Goal: Information Seeking & Learning: Learn about a topic

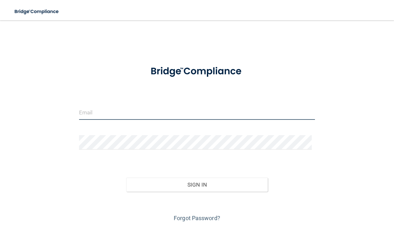
click at [155, 109] on input "email" at bounding box center [197, 112] width 236 height 14
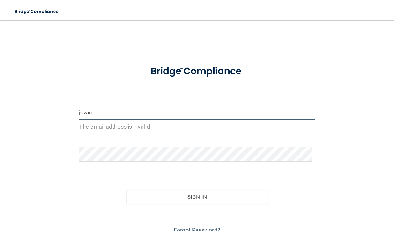
type input "[EMAIL_ADDRESS][DOMAIN_NAME]"
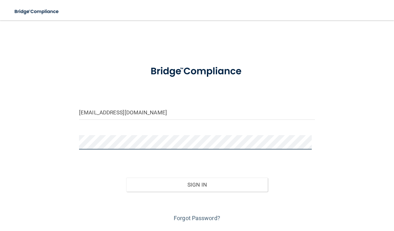
click at [126, 177] on button "Sign In" at bounding box center [197, 184] width 142 height 14
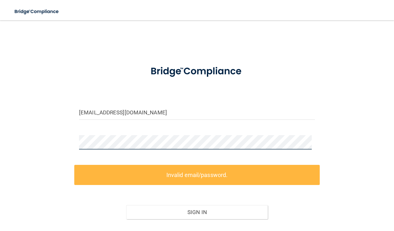
click at [0, 140] on html "Toggle navigation Manage My Enterprise Manage My Location [EMAIL_ADDRESS][DOMAI…" at bounding box center [197, 115] width 394 height 231
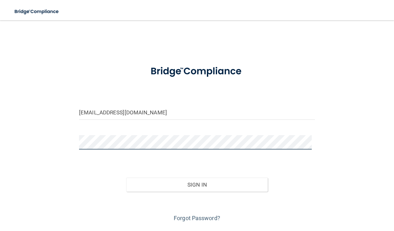
click at [126, 177] on button "Sign In" at bounding box center [197, 184] width 142 height 14
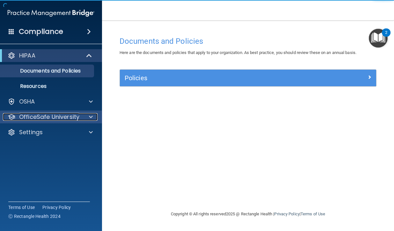
click at [75, 117] on p "OfficeSafe University" at bounding box center [49, 117] width 60 height 8
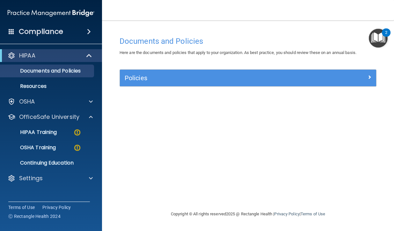
click at [380, 33] on img "Open Resource Center, 2 new notifications" at bounding box center [378, 38] width 19 height 19
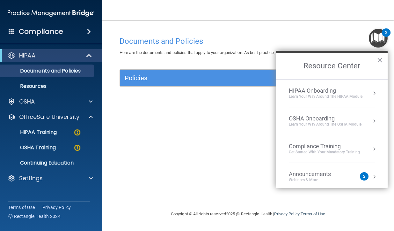
click at [329, 149] on div "Compliance Training" at bounding box center [324, 146] width 71 height 7
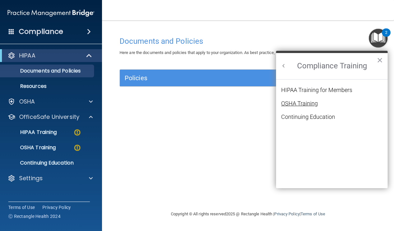
click at [313, 103] on div "OSHA Training" at bounding box center [299, 104] width 37 height 6
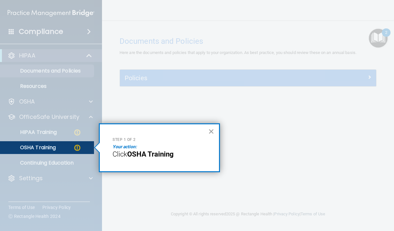
click at [210, 132] on button "×" at bounding box center [211, 131] width 6 height 10
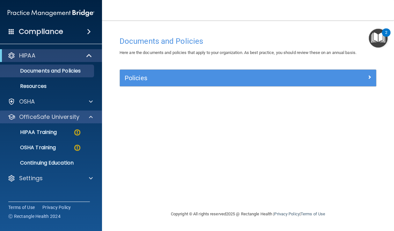
click at [44, 121] on div "OfficeSafe University" at bounding box center [51, 116] width 102 height 13
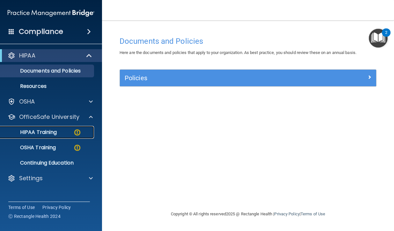
click at [39, 134] on p "HIPAA Training" at bounding box center [30, 132] width 53 height 6
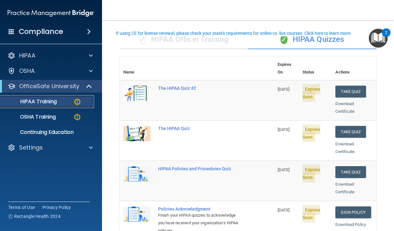
scroll to position [32, 0]
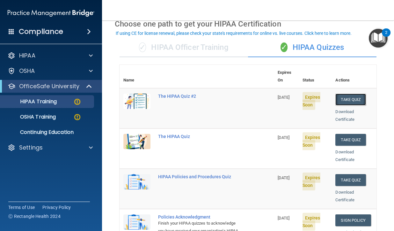
click at [348, 94] on button "Take Quiz" at bounding box center [351, 100] width 31 height 12
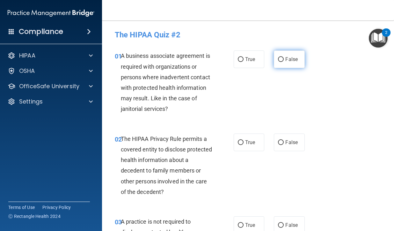
click at [281, 62] on input "False" at bounding box center [281, 59] width 6 height 5
radio input "true"
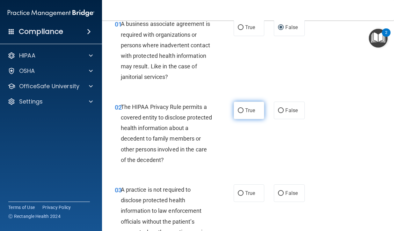
click at [241, 108] on input "True" at bounding box center [241, 110] width 6 height 5
radio input "true"
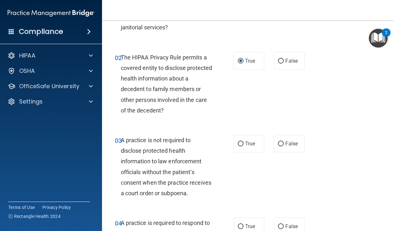
scroll to position [96, 0]
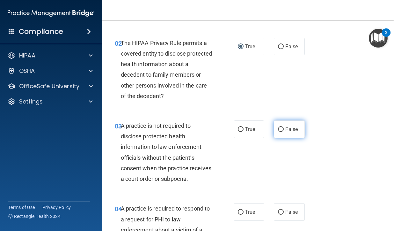
click at [278, 132] on input "False" at bounding box center [281, 129] width 6 height 5
radio input "true"
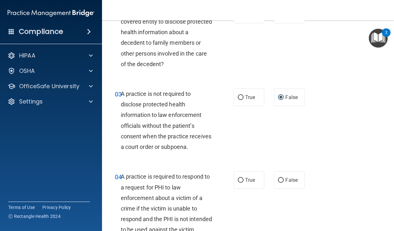
scroll to position [160, 0]
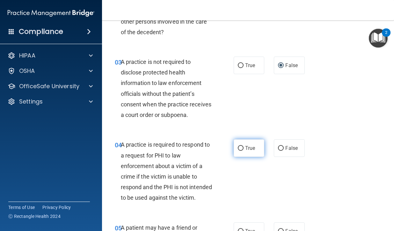
click at [238, 151] on input "True" at bounding box center [241, 148] width 6 height 5
radio input "true"
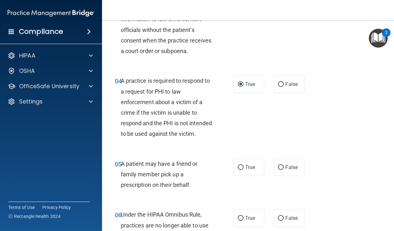
scroll to position [255, 0]
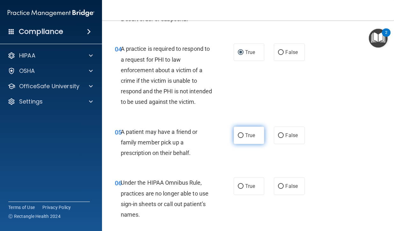
click at [245, 138] on span "True" at bounding box center [250, 135] width 10 height 6
click at [244, 138] on input "True" at bounding box center [241, 135] width 6 height 5
radio input "true"
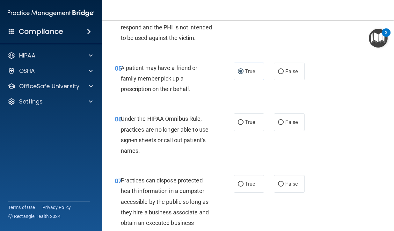
scroll to position [351, 0]
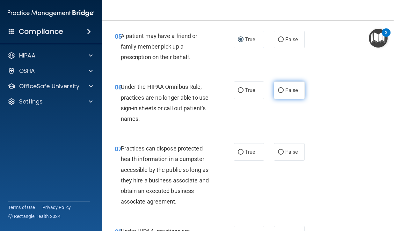
click at [286, 93] on span "False" at bounding box center [292, 90] width 12 height 6
click at [284, 93] on input "False" at bounding box center [281, 90] width 6 height 5
radio input "true"
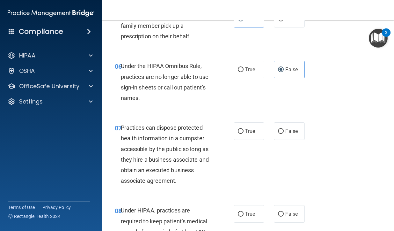
scroll to position [383, 0]
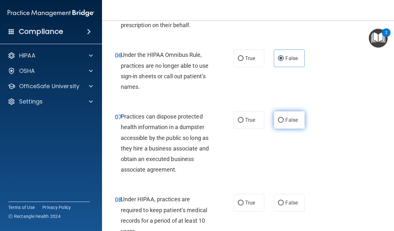
click at [278, 123] on input "False" at bounding box center [281, 120] width 6 height 5
radio input "true"
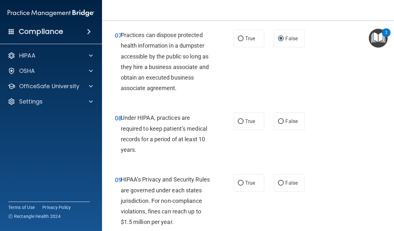
scroll to position [479, 0]
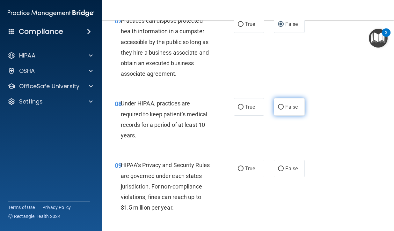
click at [279, 116] on label "False" at bounding box center [289, 107] width 31 height 18
click at [279, 109] on input "False" at bounding box center [281, 107] width 6 height 5
radio input "true"
click at [282, 177] on label "False" at bounding box center [289, 169] width 31 height 18
click at [282, 171] on input "False" at bounding box center [281, 168] width 6 height 5
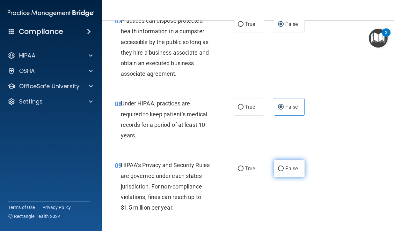
radio input "true"
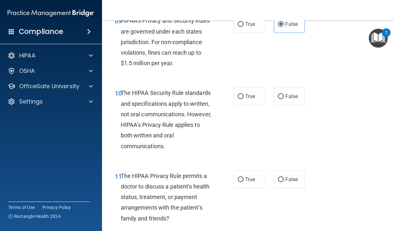
scroll to position [638, 0]
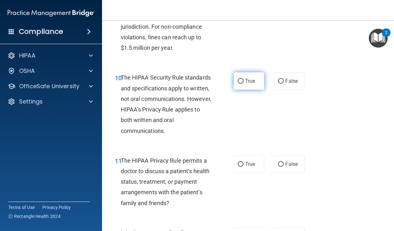
click at [251, 84] on span "True" at bounding box center [250, 81] width 10 height 6
click at [244, 84] on input "True" at bounding box center [241, 81] width 6 height 5
radio input "true"
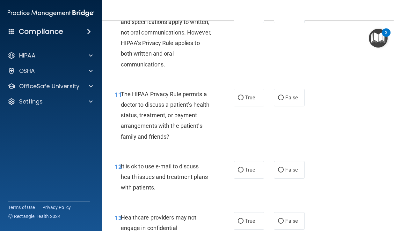
scroll to position [734, 0]
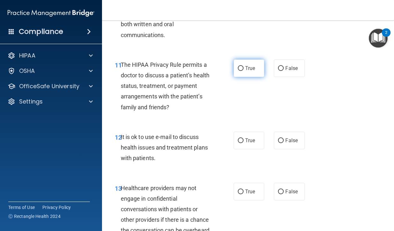
click at [241, 71] on input "True" at bounding box center [241, 68] width 6 height 5
radio input "true"
click at [240, 143] on input "True" at bounding box center [241, 140] width 6 height 5
radio input "true"
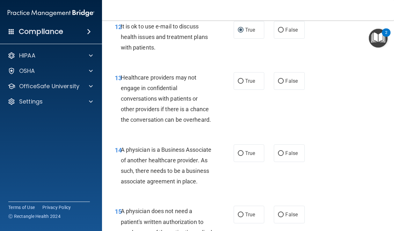
scroll to position [862, 0]
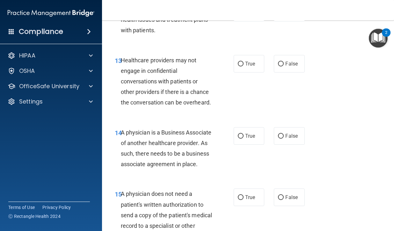
click at [271, 72] on div "True False" at bounding box center [271, 64] width 74 height 18
click at [281, 72] on label "False" at bounding box center [289, 64] width 31 height 18
click at [281, 66] on input "False" at bounding box center [281, 64] width 6 height 5
radio input "true"
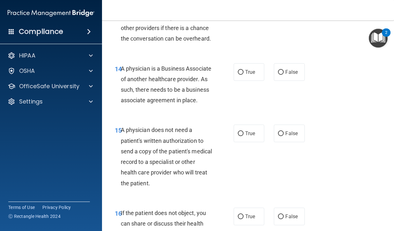
scroll to position [957, 0]
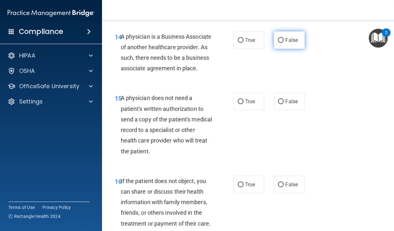
click at [282, 49] on label "False" at bounding box center [289, 40] width 31 height 18
click at [282, 43] on input "False" at bounding box center [281, 40] width 6 height 5
radio input "true"
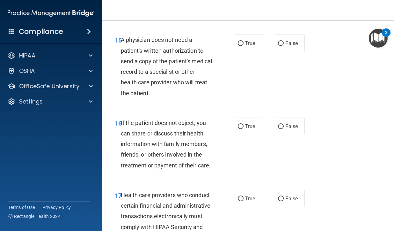
scroll to position [1021, 0]
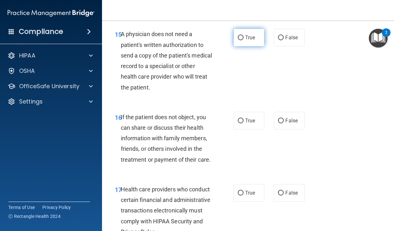
click at [247, 41] on span "True" at bounding box center [250, 37] width 10 height 6
click at [244, 40] on input "True" at bounding box center [241, 37] width 6 height 5
radio input "true"
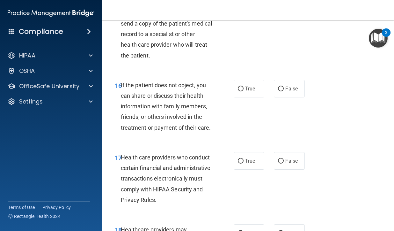
scroll to position [1085, 0]
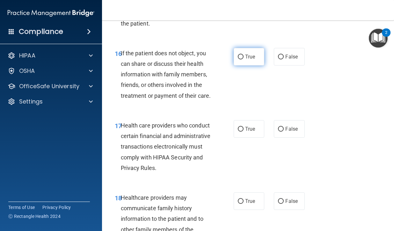
click at [247, 65] on label "True" at bounding box center [249, 57] width 31 height 18
click at [244, 59] on input "True" at bounding box center [241, 57] width 6 height 5
radio input "true"
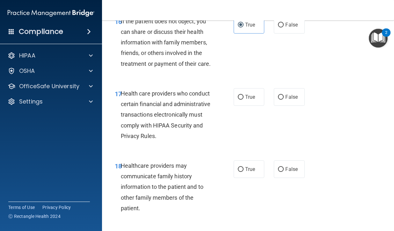
scroll to position [1149, 0]
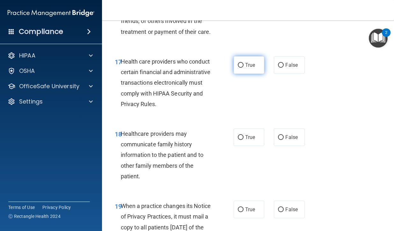
click at [246, 68] on span "True" at bounding box center [250, 65] width 10 height 6
click at [244, 68] on input "True" at bounding box center [241, 65] width 6 height 5
radio input "true"
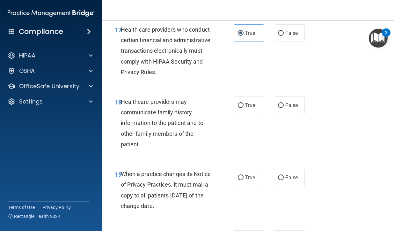
scroll to position [1245, 0]
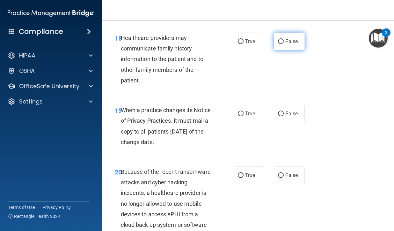
click at [286, 44] on span "False" at bounding box center [292, 41] width 12 height 6
click at [283, 44] on input "False" at bounding box center [281, 41] width 6 height 5
radio input "true"
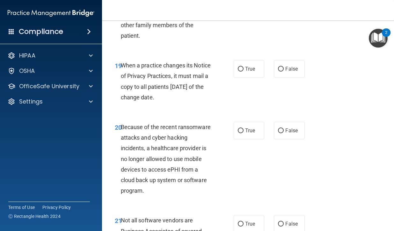
scroll to position [1308, 0]
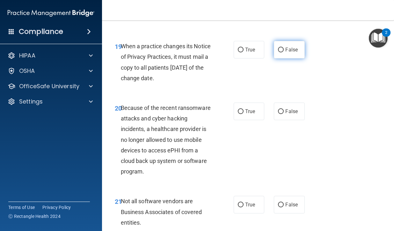
click at [289, 53] on span "False" at bounding box center [292, 50] width 12 height 6
click at [284, 52] on input "False" at bounding box center [281, 50] width 6 height 5
radio input "true"
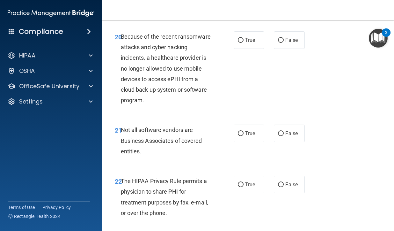
scroll to position [1404, 0]
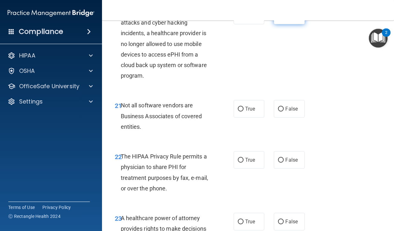
click at [282, 24] on label "False" at bounding box center [289, 16] width 31 height 18
click at [282, 18] on input "False" at bounding box center [281, 15] width 6 height 5
radio input "true"
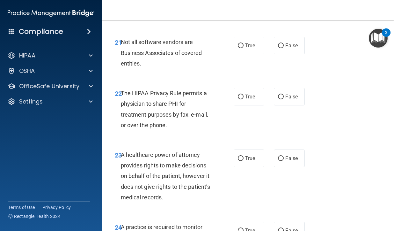
scroll to position [1500, 0]
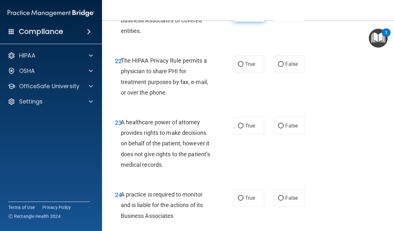
click at [247, 16] on span "True" at bounding box center [250, 13] width 10 height 6
click at [244, 16] on input "True" at bounding box center [241, 13] width 6 height 5
radio input "true"
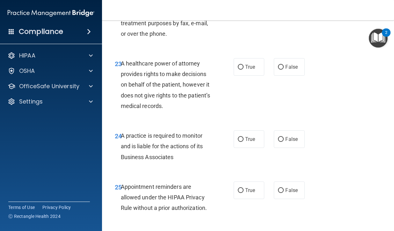
scroll to position [1564, 0]
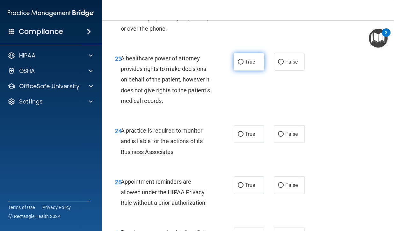
click at [245, 71] on label "True" at bounding box center [249, 62] width 31 height 18
click at [244, 64] on input "True" at bounding box center [241, 62] width 6 height 5
radio input "true"
click at [246, 65] on span "True" at bounding box center [250, 62] width 10 height 6
click at [244, 64] on input "True" at bounding box center [241, 62] width 6 height 5
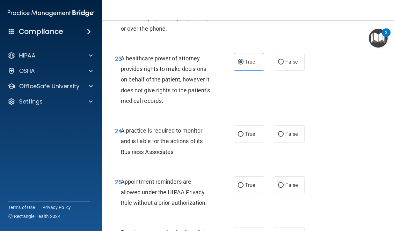
click at [245, 3] on span "True" at bounding box center [250, 0] width 10 height 6
click at [243, 3] on input "True" at bounding box center [241, 0] width 6 height 5
radio input "true"
click at [286, 65] on span "False" at bounding box center [292, 62] width 12 height 6
click at [284, 64] on input "False" at bounding box center [281, 62] width 6 height 5
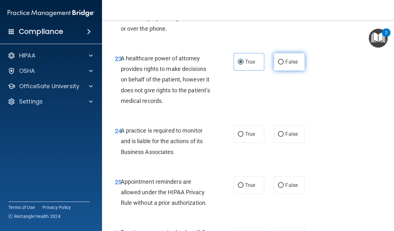
radio input "true"
radio input "false"
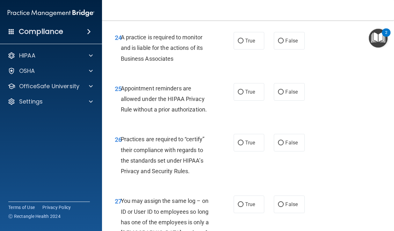
scroll to position [1660, 0]
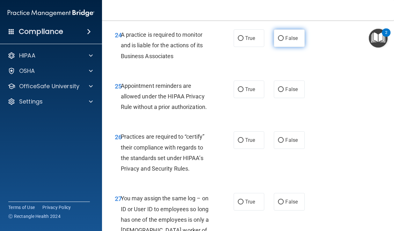
click at [278, 41] on input "False" at bounding box center [281, 38] width 6 height 5
radio input "true"
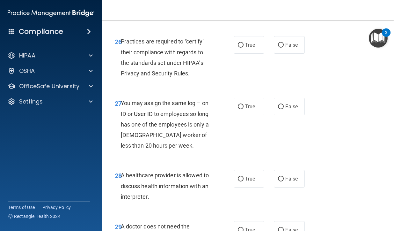
scroll to position [1755, 0]
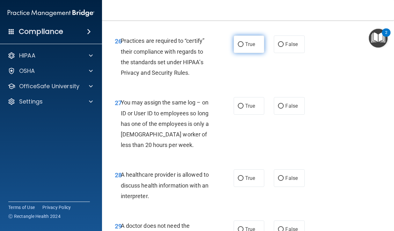
click at [243, 53] on label "True" at bounding box center [249, 44] width 31 height 18
click at [243, 47] on input "True" at bounding box center [241, 44] width 6 height 5
radio input "true"
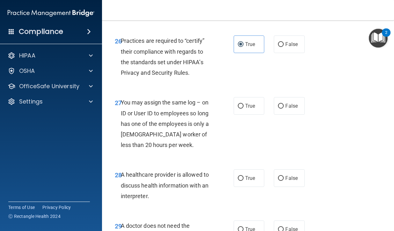
radio input "true"
click at [279, 47] on input "False" at bounding box center [281, 44] width 6 height 5
radio input "true"
radio input "false"
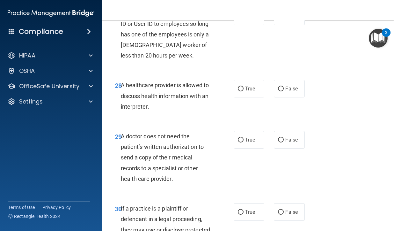
scroll to position [1851, 0]
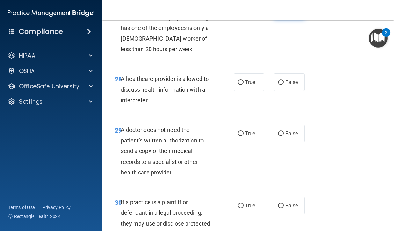
click at [279, 13] on input "False" at bounding box center [281, 10] width 6 height 5
radio input "true"
drag, startPoint x: 236, startPoint y: 146, endPoint x: 239, endPoint y: 141, distance: 6.2
click at [238, 85] on input "True" at bounding box center [241, 82] width 6 height 5
radio input "true"
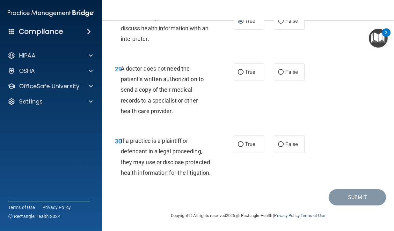
scroll to position [1979, 0]
click at [242, 66] on label "True" at bounding box center [249, 72] width 31 height 18
click at [242, 70] on input "True" at bounding box center [241, 72] width 6 height 5
radio input "true"
click at [245, 141] on span "True" at bounding box center [250, 144] width 10 height 6
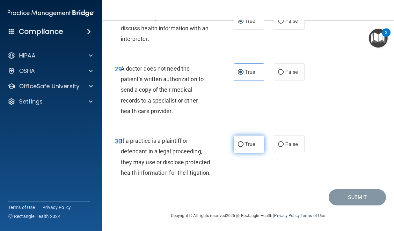
click at [244, 142] on input "True" at bounding box center [241, 144] width 6 height 5
radio input "true"
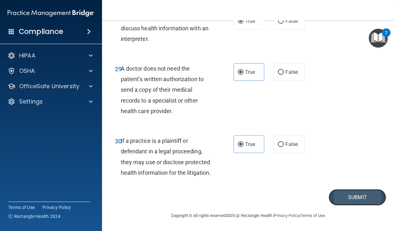
click at [347, 202] on button "Submit" at bounding box center [357, 197] width 57 height 16
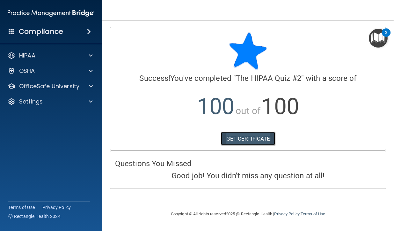
click at [242, 136] on link "GET CERTIFICATE" at bounding box center [248, 138] width 55 height 14
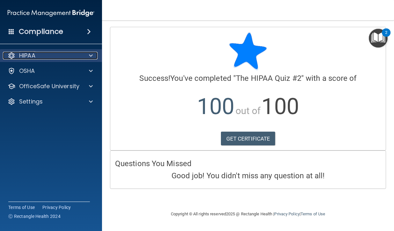
click at [76, 57] on div "HIPAA" at bounding box center [42, 56] width 79 height 8
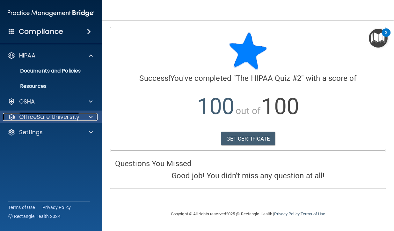
click at [75, 118] on p "OfficeSafe University" at bounding box center [49, 117] width 60 height 8
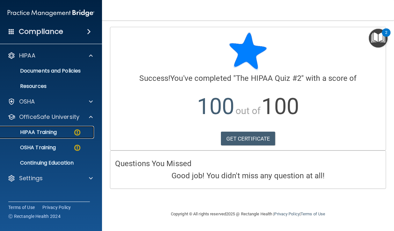
click at [63, 132] on div "HIPAA Training" at bounding box center [47, 132] width 87 height 6
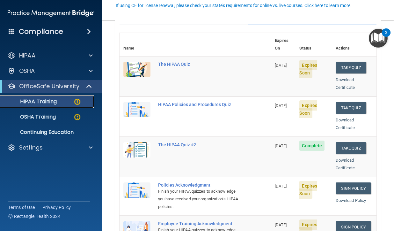
scroll to position [32, 0]
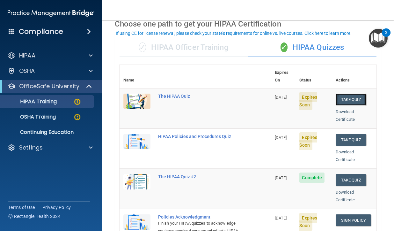
click at [341, 94] on button "Take Quiz" at bounding box center [351, 100] width 31 height 12
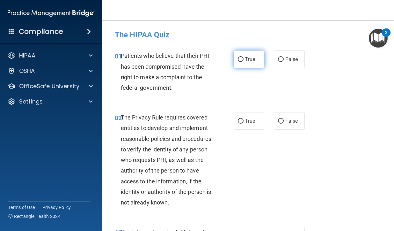
click at [243, 61] on label "True" at bounding box center [249, 59] width 31 height 18
click at [243, 61] on input "True" at bounding box center [241, 59] width 6 height 5
radio input "true"
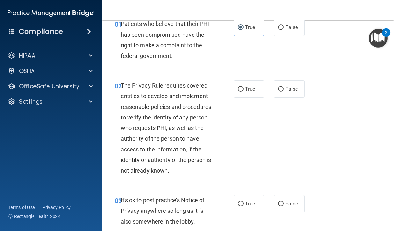
scroll to position [64, 0]
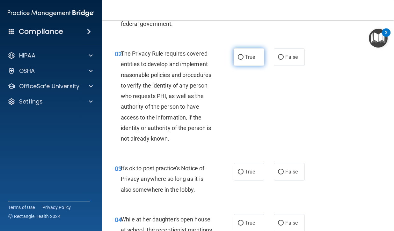
click at [247, 54] on span "True" at bounding box center [250, 57] width 10 height 6
click at [244, 55] on input "True" at bounding box center [241, 57] width 6 height 5
radio input "true"
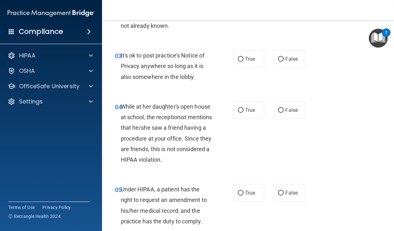
scroll to position [191, 0]
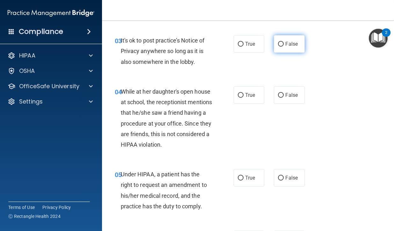
click at [287, 45] on span "False" at bounding box center [292, 44] width 12 height 6
click at [284, 45] on input "False" at bounding box center [281, 44] width 6 height 5
radio input "true"
click at [290, 98] on label "False" at bounding box center [289, 95] width 31 height 18
click at [284, 98] on input "False" at bounding box center [281, 95] width 6 height 5
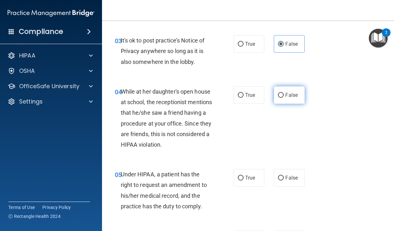
radio input "true"
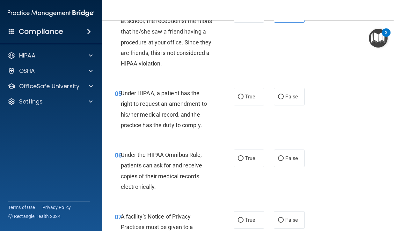
scroll to position [287, 0]
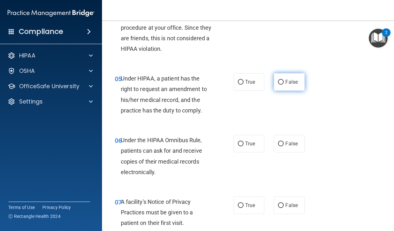
click at [287, 80] on span "False" at bounding box center [292, 82] width 12 height 6
click at [284, 80] on input "False" at bounding box center [281, 82] width 6 height 5
radio input "true"
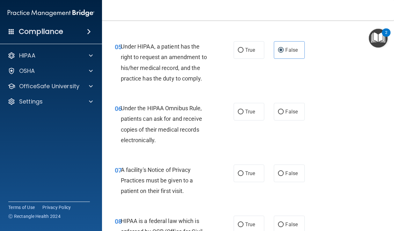
scroll to position [351, 0]
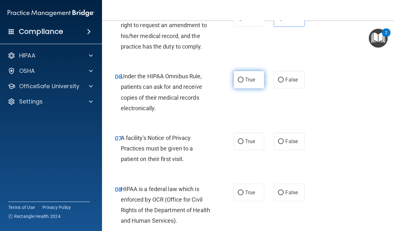
click at [245, 84] on label "True" at bounding box center [249, 80] width 31 height 18
click at [244, 82] on input "True" at bounding box center [241, 80] width 6 height 5
radio input "true"
click at [257, 142] on label "True" at bounding box center [249, 141] width 31 height 18
click at [244, 142] on input "True" at bounding box center [241, 141] width 6 height 5
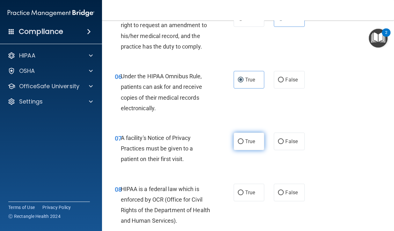
radio input "true"
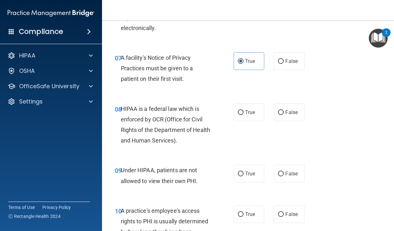
scroll to position [447, 0]
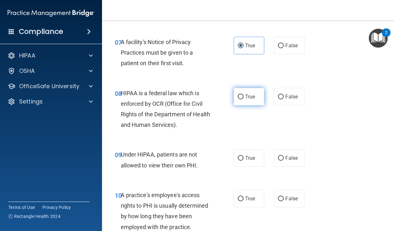
click at [243, 97] on label "True" at bounding box center [249, 97] width 31 height 18
click at [243, 97] on input "True" at bounding box center [241, 96] width 6 height 5
radio input "true"
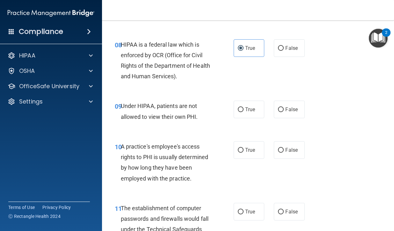
scroll to position [511, 0]
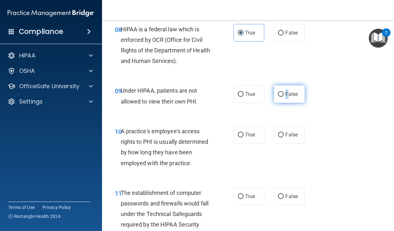
click at [285, 90] on label "False" at bounding box center [289, 94] width 31 height 18
click at [282, 95] on label "False" at bounding box center [289, 94] width 31 height 18
click at [282, 95] on input "False" at bounding box center [281, 94] width 6 height 5
radio input "true"
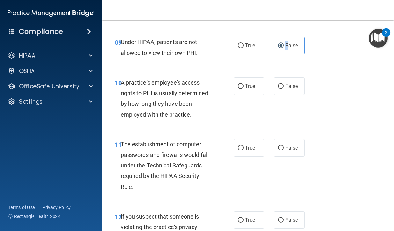
scroll to position [574, 0]
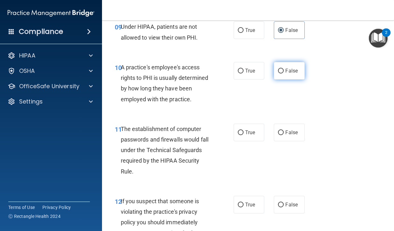
click at [287, 72] on span "False" at bounding box center [292, 71] width 12 height 6
click at [284, 72] on input "False" at bounding box center [281, 71] width 6 height 5
radio input "true"
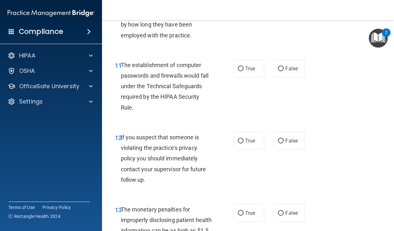
scroll to position [670, 0]
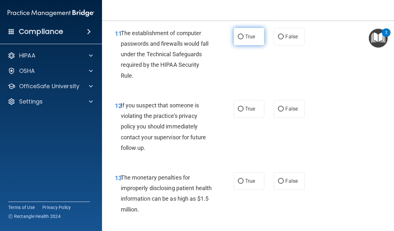
click at [238, 38] on input "True" at bounding box center [241, 36] width 6 height 5
radio input "true"
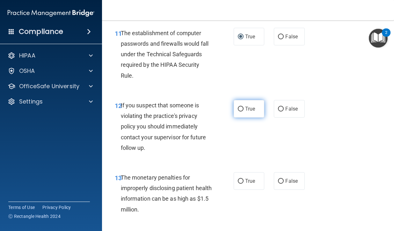
click at [240, 111] on input "True" at bounding box center [241, 109] width 6 height 5
radio input "true"
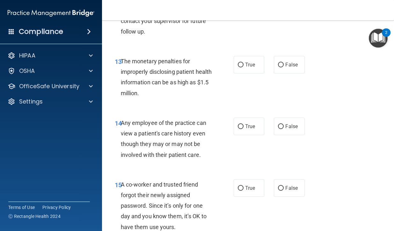
scroll to position [798, 0]
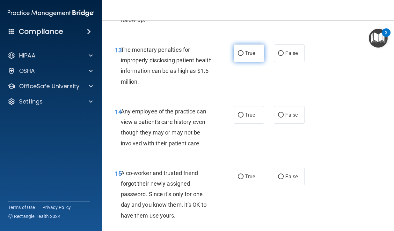
click at [236, 56] on label "True" at bounding box center [249, 53] width 31 height 18
click at [238, 56] on input "True" at bounding box center [241, 53] width 6 height 5
radio input "true"
click at [286, 113] on span "False" at bounding box center [292, 115] width 12 height 6
click at [284, 113] on input "False" at bounding box center [281, 115] width 6 height 5
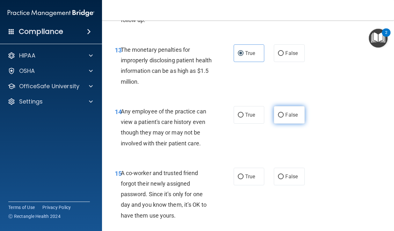
radio input "true"
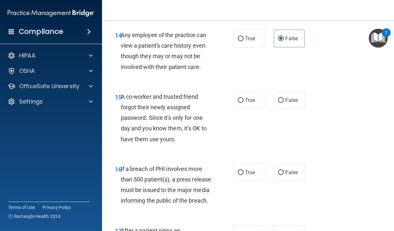
scroll to position [894, 0]
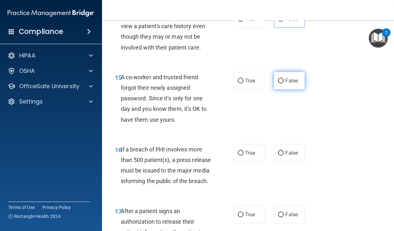
click at [287, 81] on span "False" at bounding box center [292, 81] width 12 height 6
click at [284, 81] on input "False" at bounding box center [281, 81] width 6 height 5
radio input "true"
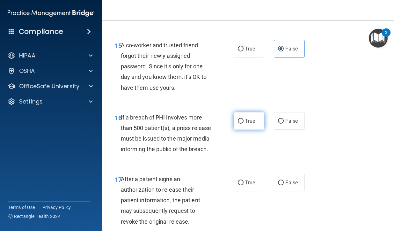
click at [245, 118] on span "True" at bounding box center [250, 121] width 10 height 6
click at [244, 119] on input "True" at bounding box center [241, 121] width 6 height 5
radio input "true"
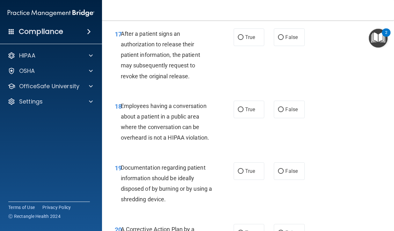
scroll to position [1085, 0]
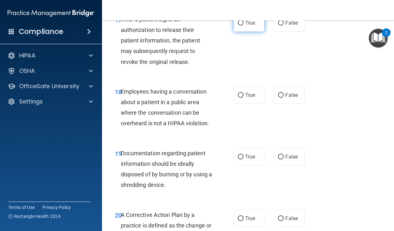
click at [247, 26] on span "True" at bounding box center [250, 23] width 10 height 6
click at [244, 26] on input "True" at bounding box center [241, 23] width 6 height 5
radio input "true"
click at [286, 98] on span "False" at bounding box center [292, 95] width 12 height 6
click at [284, 98] on input "False" at bounding box center [281, 95] width 6 height 5
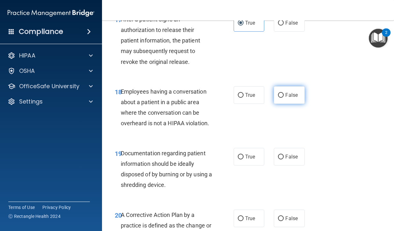
radio input "true"
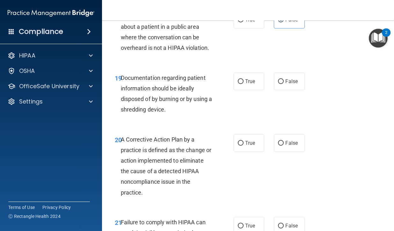
scroll to position [1181, 0]
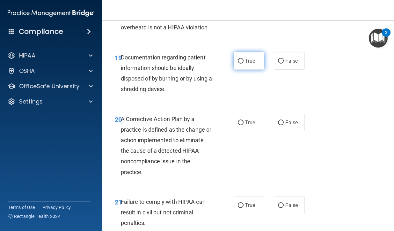
click at [247, 64] on span "True" at bounding box center [250, 61] width 10 height 6
click at [244, 64] on input "True" at bounding box center [241, 61] width 6 height 5
radio input "true"
click at [248, 131] on label "True" at bounding box center [249, 123] width 31 height 18
click at [244, 125] on input "True" at bounding box center [241, 122] width 6 height 5
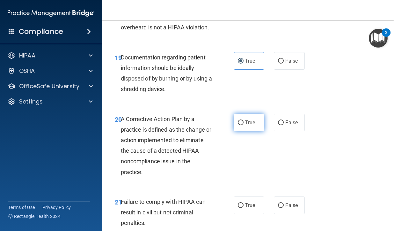
radio input "true"
drag, startPoint x: 248, startPoint y: 138, endPoint x: 257, endPoint y: 159, distance: 23.0
click at [257, 159] on div "20 A Corrective Action Plan by a practice is defined as the change or action im…" at bounding box center [248, 147] width 276 height 83
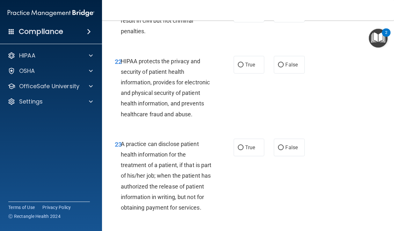
scroll to position [1340, 0]
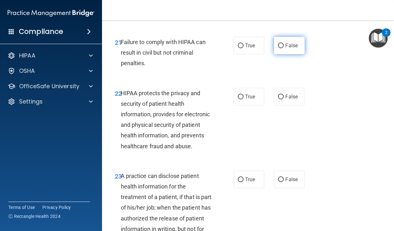
click at [278, 54] on label "False" at bounding box center [289, 46] width 31 height 18
click at [278, 48] on input "False" at bounding box center [281, 45] width 6 height 5
radio input "true"
click at [243, 105] on label "True" at bounding box center [249, 97] width 31 height 18
click at [243, 99] on input "True" at bounding box center [241, 96] width 6 height 5
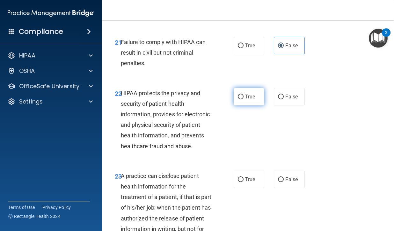
radio input "true"
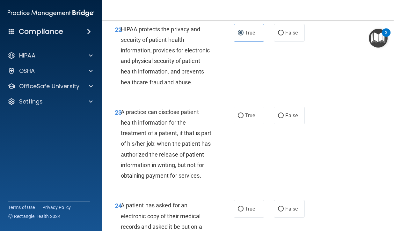
scroll to position [1436, 0]
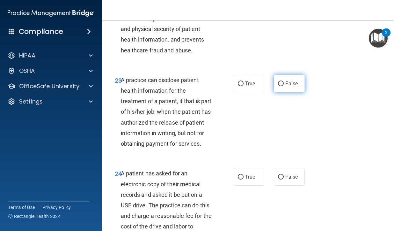
click at [281, 86] on input "False" at bounding box center [281, 83] width 6 height 5
radio input "true"
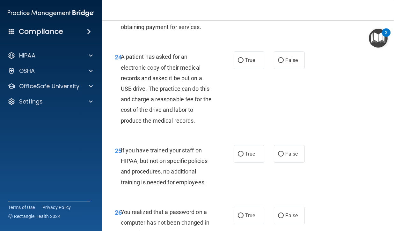
scroll to position [1564, 0]
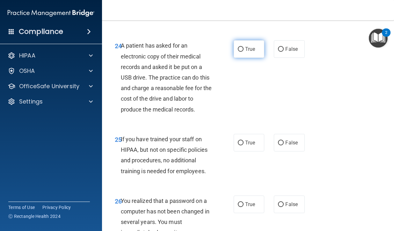
click at [242, 58] on label "True" at bounding box center [249, 49] width 31 height 18
click at [242, 52] on input "True" at bounding box center [241, 49] width 6 height 5
radio input "true"
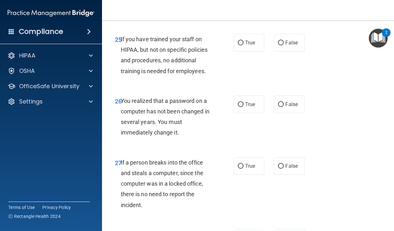
scroll to position [1691, 0]
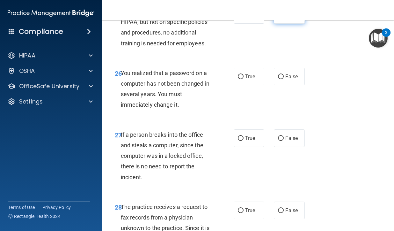
click at [287, 18] on span "False" at bounding box center [292, 15] width 12 height 6
click at [284, 18] on input "False" at bounding box center [281, 15] width 6 height 5
radio input "true"
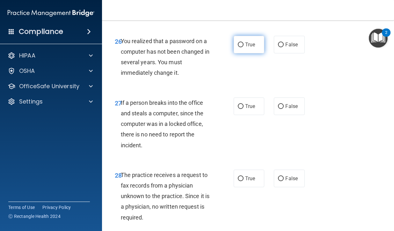
click at [251, 48] on span "True" at bounding box center [250, 44] width 10 height 6
click at [244, 47] on input "True" at bounding box center [241, 44] width 6 height 5
radio input "true"
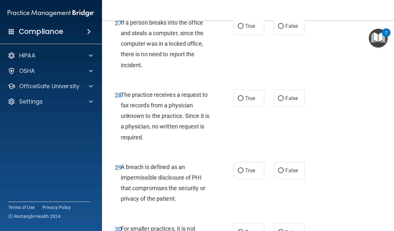
scroll to position [1819, 0]
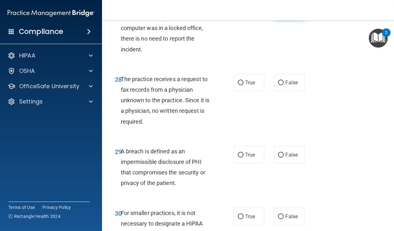
click at [286, 13] on span "False" at bounding box center [292, 10] width 12 height 6
click at [284, 13] on input "False" at bounding box center [281, 10] width 6 height 5
radio input "true"
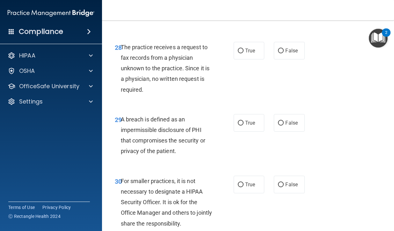
scroll to position [1883, 0]
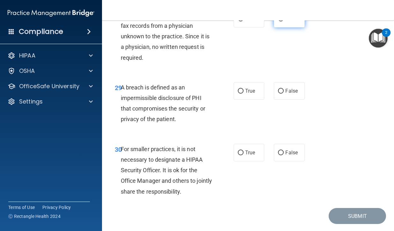
click at [282, 27] on label "False" at bounding box center [289, 19] width 31 height 18
click at [282, 21] on input "False" at bounding box center [281, 19] width 6 height 5
radio input "true"
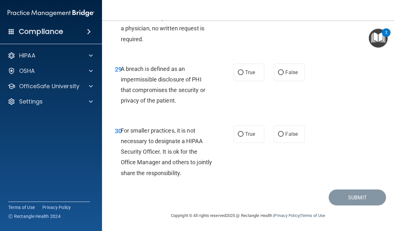
scroll to position [1933, 0]
click at [250, 77] on label "True" at bounding box center [249, 73] width 31 height 18
click at [244, 75] on input "True" at bounding box center [241, 72] width 6 height 5
radio input "true"
click at [281, 138] on label "False" at bounding box center [289, 134] width 31 height 18
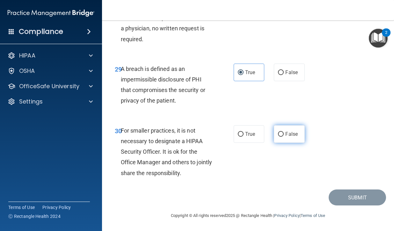
click at [281, 137] on input "False" at bounding box center [281, 134] width 6 height 5
radio input "true"
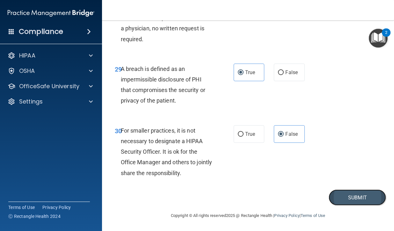
click at [344, 196] on button "Submit" at bounding box center [357, 197] width 57 height 16
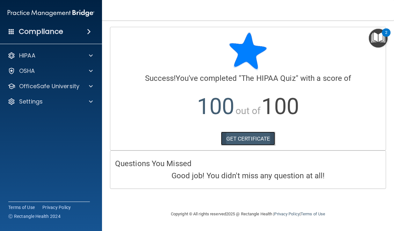
click at [247, 139] on link "GET CERTIFICATE" at bounding box center [248, 138] width 55 height 14
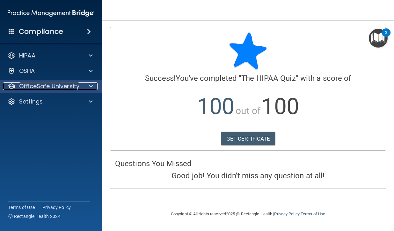
click at [73, 83] on p "OfficeSafe University" at bounding box center [49, 86] width 60 height 8
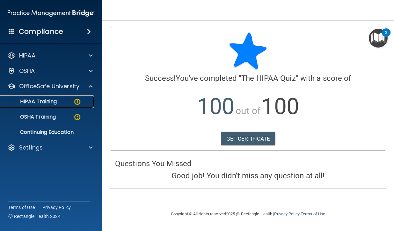
click at [56, 101] on p "HIPAA Training" at bounding box center [30, 101] width 53 height 6
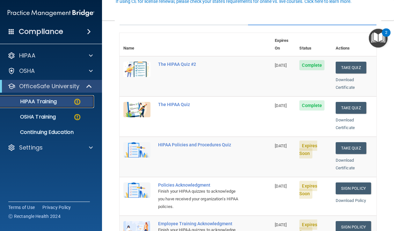
scroll to position [96, 0]
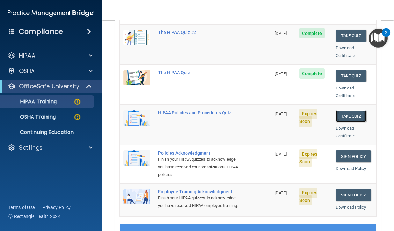
click at [344, 110] on button "Take Quiz" at bounding box center [351, 116] width 31 height 12
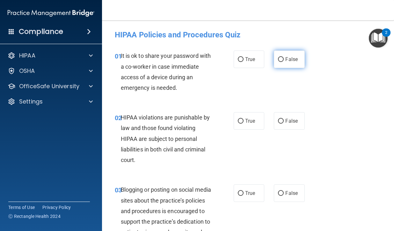
click at [281, 64] on label "False" at bounding box center [289, 59] width 31 height 18
click at [281, 62] on input "False" at bounding box center [281, 59] width 6 height 5
radio input "true"
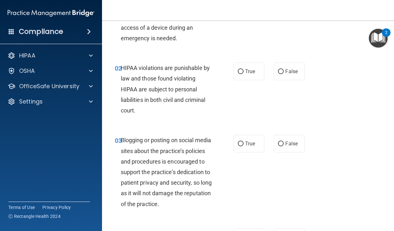
scroll to position [64, 0]
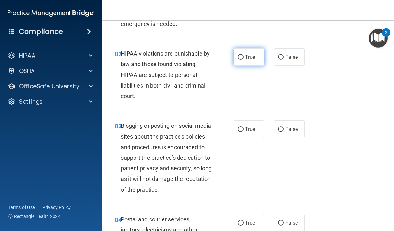
click at [245, 58] on span "True" at bounding box center [250, 57] width 10 height 6
click at [244, 58] on input "True" at bounding box center [241, 57] width 6 height 5
radio input "true"
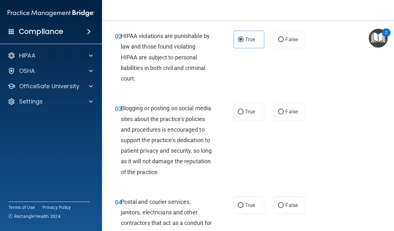
scroll to position [96, 0]
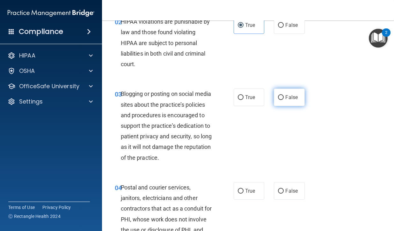
click at [278, 99] on input "False" at bounding box center [281, 97] width 6 height 5
radio input "true"
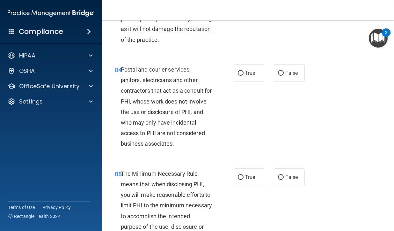
scroll to position [223, 0]
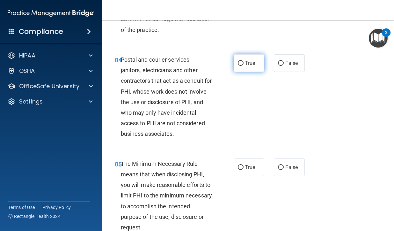
click at [248, 66] on span "True" at bounding box center [250, 63] width 10 height 6
click at [244, 66] on input "True" at bounding box center [241, 63] width 6 height 5
radio input "true"
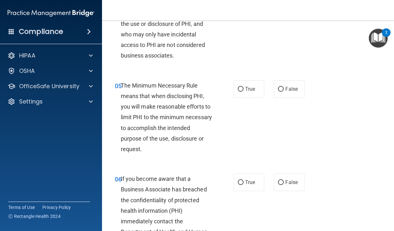
scroll to position [319, 0]
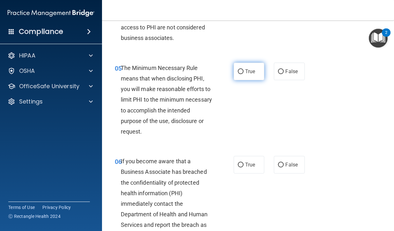
click at [245, 76] on label "True" at bounding box center [249, 72] width 31 height 18
click at [244, 74] on input "True" at bounding box center [241, 71] width 6 height 5
radio input "true"
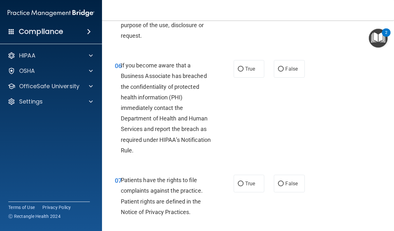
scroll to position [447, 0]
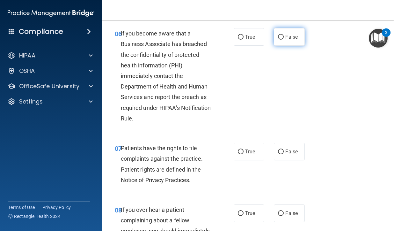
click at [278, 40] on input "False" at bounding box center [281, 37] width 6 height 5
radio input "true"
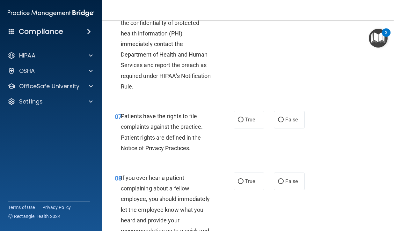
scroll to position [511, 0]
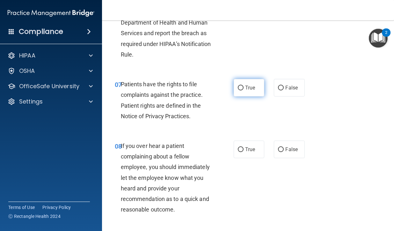
click at [251, 96] on label "True" at bounding box center [249, 88] width 31 height 18
click at [244, 90] on input "True" at bounding box center [241, 88] width 6 height 5
radio input "true"
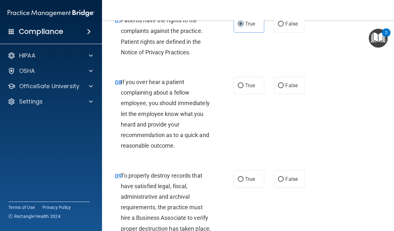
scroll to position [606, 0]
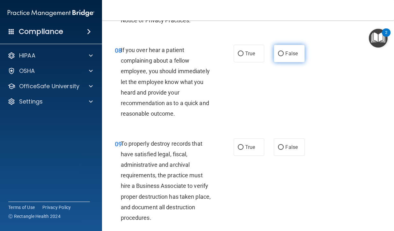
click at [284, 62] on label "False" at bounding box center [289, 54] width 31 height 18
click at [284, 56] on input "False" at bounding box center [281, 53] width 6 height 5
radio input "true"
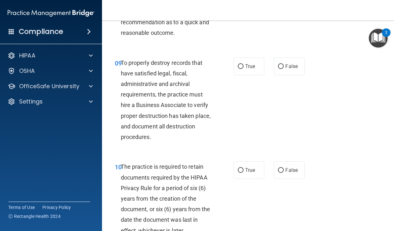
scroll to position [702, 0]
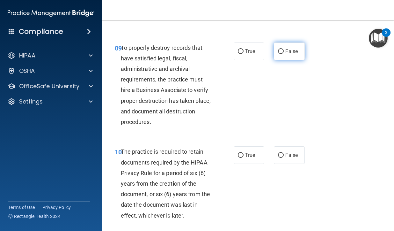
click at [286, 54] on span "False" at bounding box center [292, 51] width 12 height 6
click at [284, 54] on input "False" at bounding box center [281, 51] width 6 height 5
radio input "true"
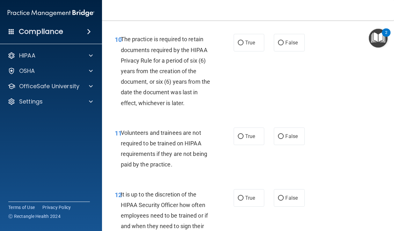
scroll to position [830, 0]
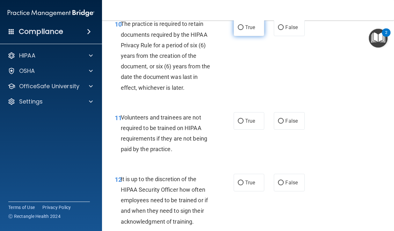
click at [249, 30] on span "True" at bounding box center [250, 27] width 10 height 6
click at [244, 30] on input "True" at bounding box center [241, 27] width 6 height 5
radio input "true"
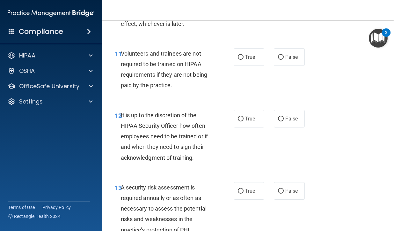
scroll to position [925, 0]
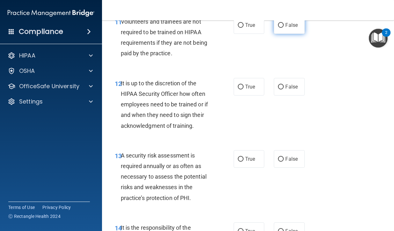
click at [286, 28] on span "False" at bounding box center [292, 25] width 12 height 6
click at [284, 28] on input "False" at bounding box center [281, 25] width 6 height 5
radio input "true"
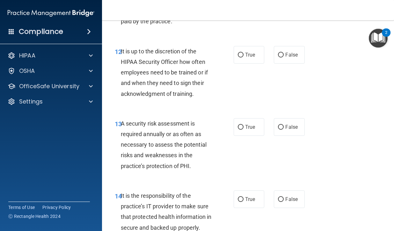
scroll to position [989, 0]
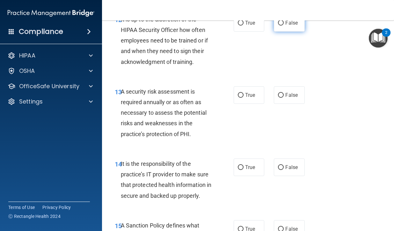
click at [278, 26] on input "False" at bounding box center [281, 23] width 6 height 5
radio input "true"
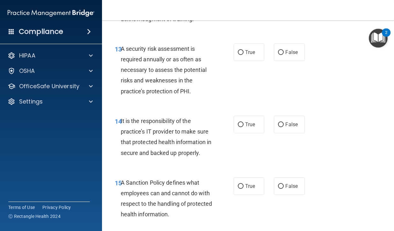
scroll to position [1053, 0]
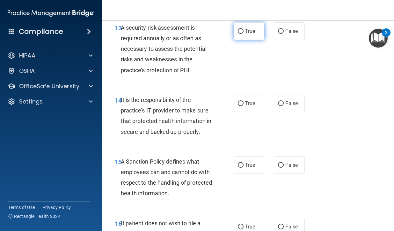
click at [245, 40] on label "True" at bounding box center [249, 31] width 31 height 18
click at [244, 34] on input "True" at bounding box center [241, 31] width 6 height 5
radio input "true"
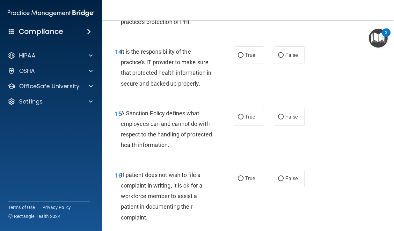
scroll to position [1117, 0]
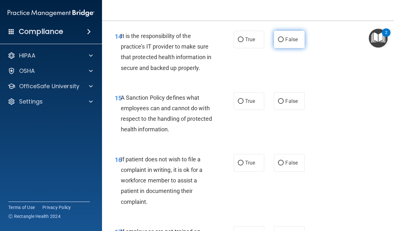
click at [291, 42] on span "False" at bounding box center [292, 39] width 12 height 6
click at [284, 42] on input "False" at bounding box center [281, 39] width 6 height 5
radio input "true"
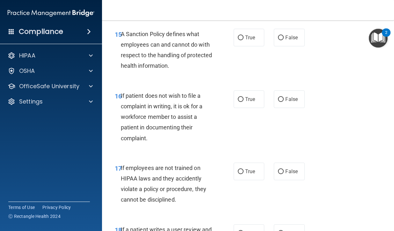
scroll to position [1181, 0]
click at [293, 40] on span "False" at bounding box center [292, 37] width 12 height 6
click at [284, 40] on input "False" at bounding box center [281, 37] width 6 height 5
radio input "true"
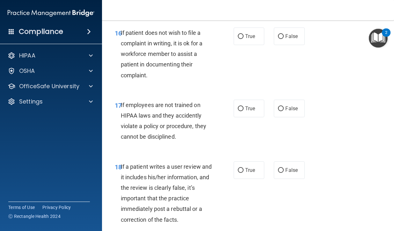
scroll to position [1245, 0]
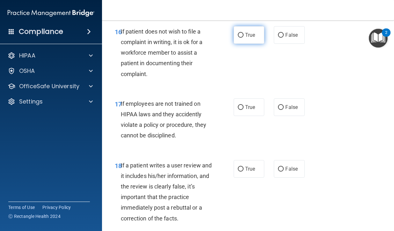
click at [243, 40] on label "True" at bounding box center [249, 35] width 31 height 18
click at [243, 38] on input "True" at bounding box center [241, 35] width 6 height 5
radio input "true"
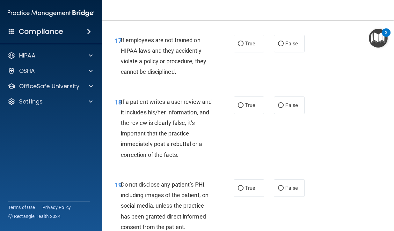
scroll to position [1308, 0]
click at [287, 52] on label "False" at bounding box center [289, 43] width 31 height 18
click at [284, 46] on input "False" at bounding box center [281, 43] width 6 height 5
radio input "true"
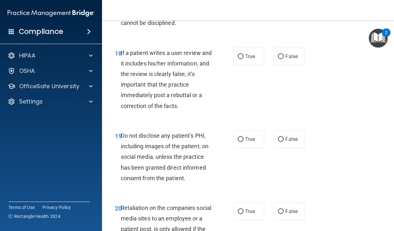
scroll to position [1372, 0]
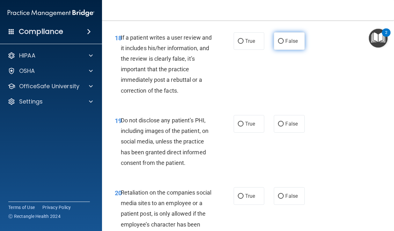
click at [284, 46] on label "False" at bounding box center [289, 41] width 31 height 18
click at [284, 44] on input "False" at bounding box center [281, 41] width 6 height 5
radio input "true"
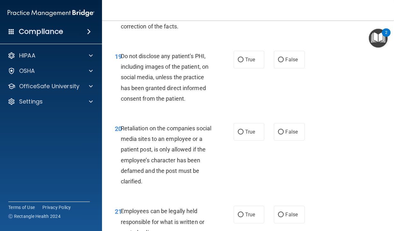
scroll to position [1468, 0]
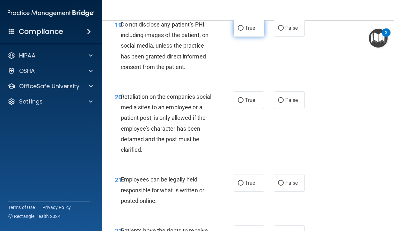
click at [249, 31] on span "True" at bounding box center [250, 28] width 10 height 6
click at [244, 31] on input "True" at bounding box center [241, 28] width 6 height 5
radio input "true"
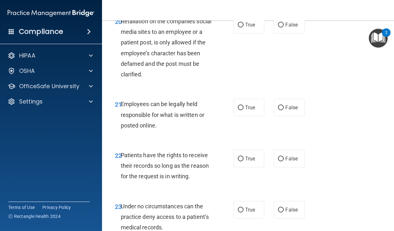
scroll to position [1532, 0]
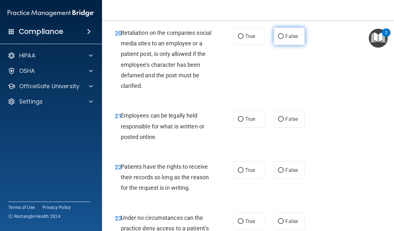
click at [274, 45] on label "False" at bounding box center [289, 36] width 31 height 18
click at [278, 39] on input "False" at bounding box center [281, 36] width 6 height 5
radio input "true"
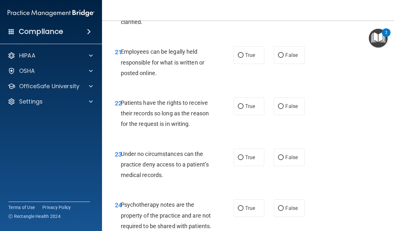
scroll to position [1628, 0]
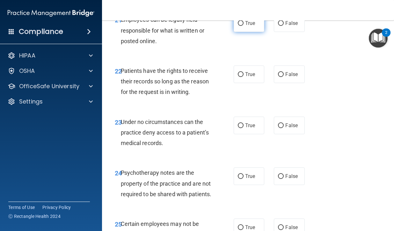
click at [245, 26] on span "True" at bounding box center [250, 23] width 10 height 6
click at [244, 26] on input "True" at bounding box center [241, 23] width 6 height 5
radio input "true"
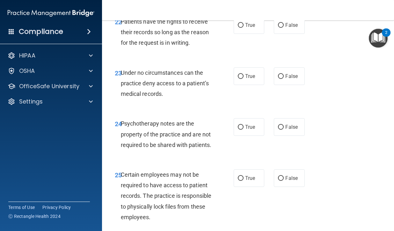
scroll to position [1691, 0]
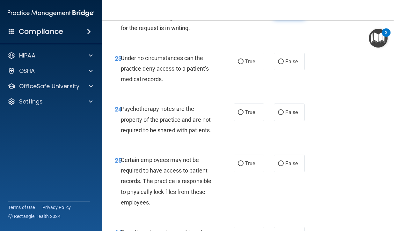
click at [290, 13] on span "False" at bounding box center [292, 10] width 12 height 6
click at [284, 13] on input "False" at bounding box center [281, 10] width 6 height 5
radio input "true"
click at [283, 70] on label "False" at bounding box center [289, 62] width 31 height 18
click at [283, 64] on input "False" at bounding box center [281, 61] width 6 height 5
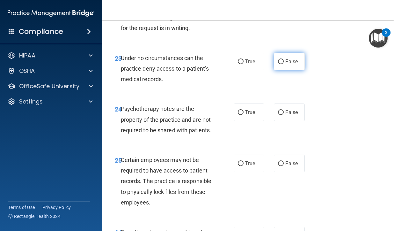
radio input "true"
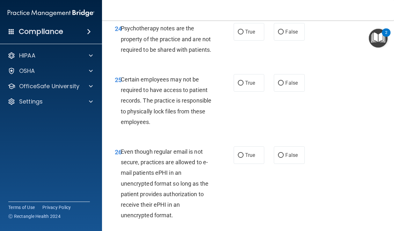
scroll to position [1787, 0]
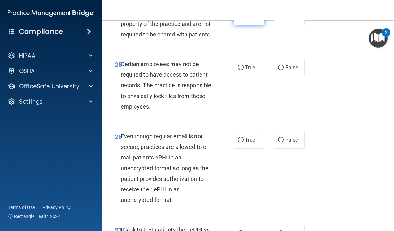
click at [256, 25] on label "True" at bounding box center [249, 17] width 31 height 18
click at [244, 19] on input "True" at bounding box center [241, 16] width 6 height 5
radio input "true"
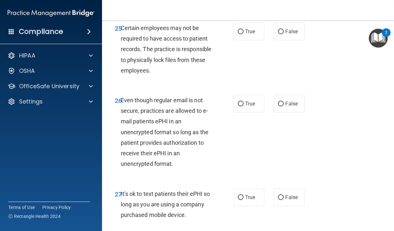
scroll to position [1851, 0]
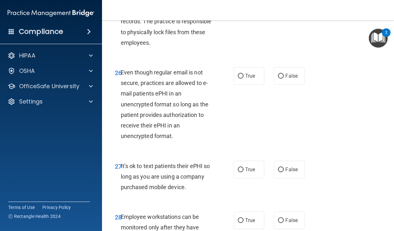
click at [254, 12] on label "True" at bounding box center [249, 4] width 31 height 18
click at [244, 6] on input "True" at bounding box center [241, 4] width 6 height 5
radio input "true"
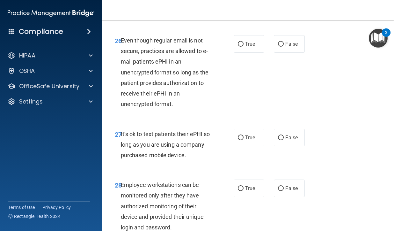
scroll to position [1915, 0]
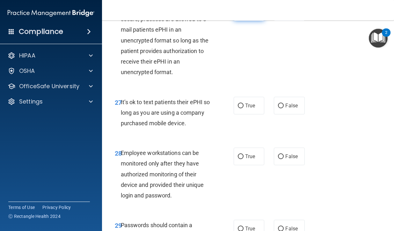
click at [243, 21] on label "True" at bounding box center [249, 12] width 31 height 18
click at [243, 15] on input "True" at bounding box center [241, 12] width 6 height 5
radio input "true"
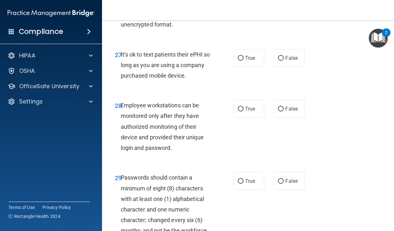
scroll to position [1979, 0]
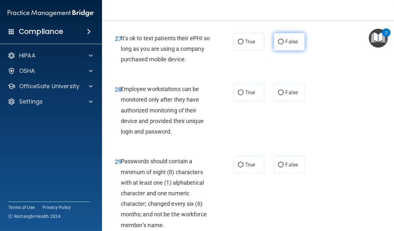
click at [286, 45] on span "False" at bounding box center [292, 42] width 12 height 6
click at [283, 44] on input "False" at bounding box center [281, 42] width 6 height 5
radio input "true"
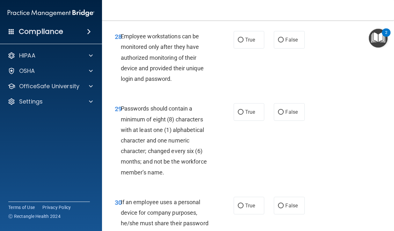
scroll to position [2042, 0]
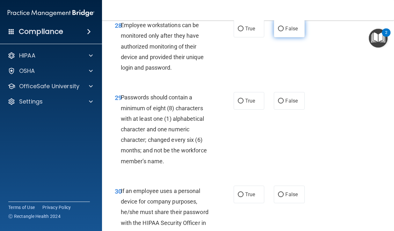
click at [278, 31] on input "False" at bounding box center [281, 28] width 6 height 5
radio input "true"
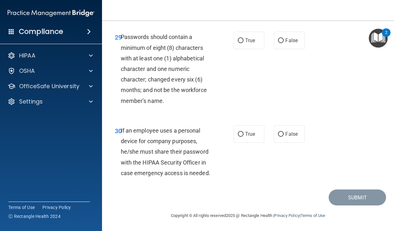
scroll to position [2106, 0]
click at [253, 43] on span "True" at bounding box center [250, 40] width 10 height 6
click at [244, 43] on input "True" at bounding box center [241, 40] width 6 height 5
radio input "true"
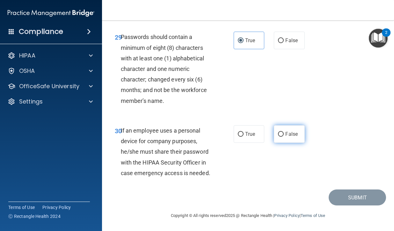
click at [286, 133] on span "False" at bounding box center [292, 134] width 12 height 6
click at [284, 133] on input "False" at bounding box center [281, 134] width 6 height 5
radio input "true"
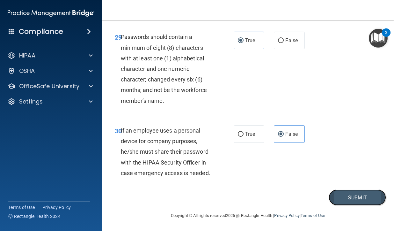
click at [358, 200] on button "Submit" at bounding box center [357, 197] width 57 height 16
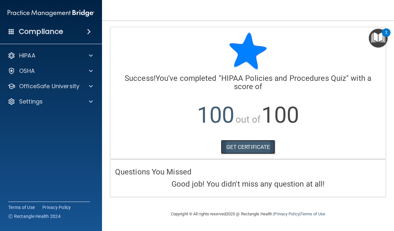
click at [263, 146] on link "GET CERTIFICATE" at bounding box center [248, 147] width 55 height 14
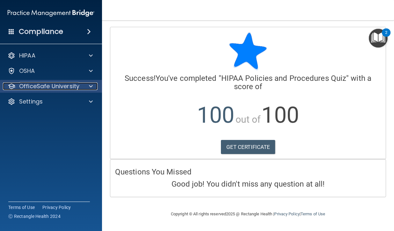
click at [67, 87] on p "OfficeSafe University" at bounding box center [49, 86] width 60 height 8
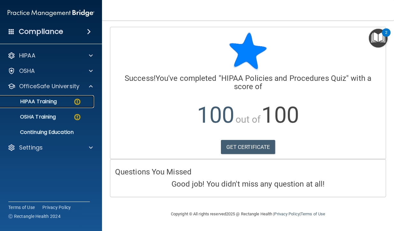
click at [58, 105] on link "HIPAA Training" at bounding box center [44, 101] width 101 height 13
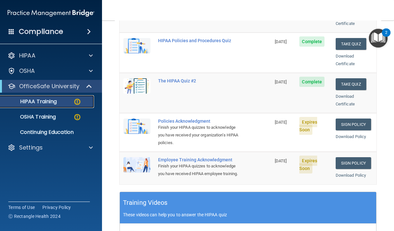
scroll to position [160, 0]
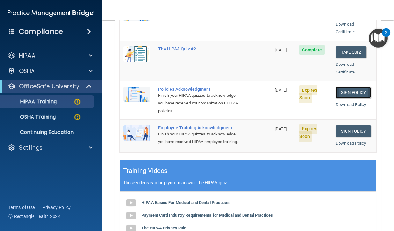
click at [343, 87] on link "Sign Policy" at bounding box center [353, 92] width 35 height 12
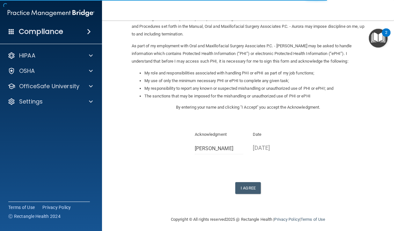
scroll to position [69, 0]
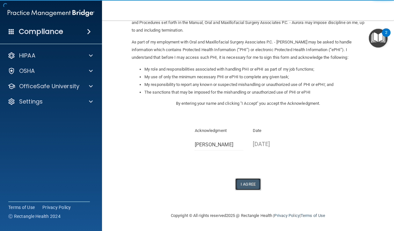
click at [244, 183] on button "I Agree" at bounding box center [249, 184] width 26 height 12
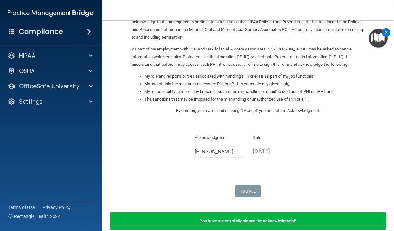
scroll to position [94, 0]
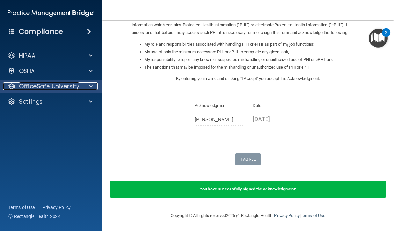
click at [51, 86] on p "OfficeSafe University" at bounding box center [49, 86] width 60 height 8
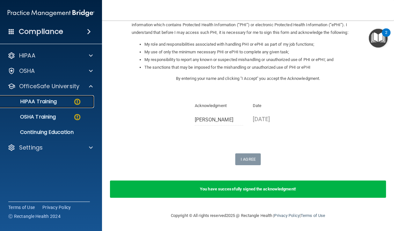
click at [49, 102] on p "HIPAA Training" at bounding box center [30, 101] width 53 height 6
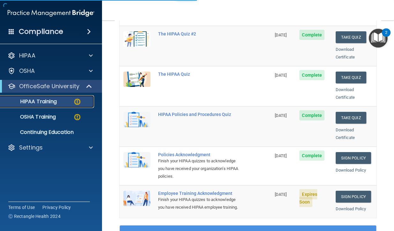
scroll to position [291, 0]
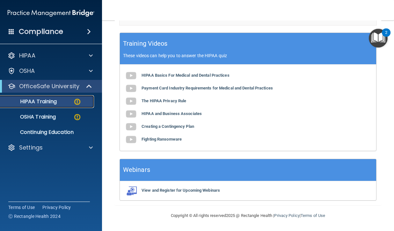
click at [57, 101] on div "HIPAA Training" at bounding box center [47, 101] width 87 height 6
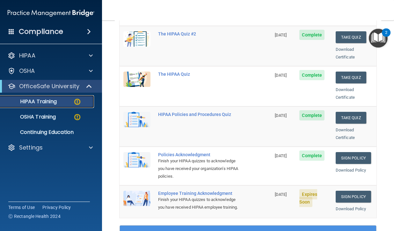
scroll to position [96, 0]
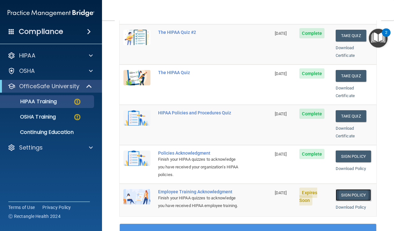
click at [338, 189] on link "Sign Policy" at bounding box center [353, 195] width 35 height 12
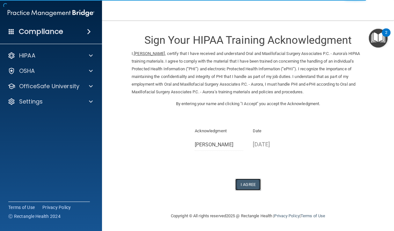
click at [247, 186] on button "I Agree" at bounding box center [249, 184] width 26 height 12
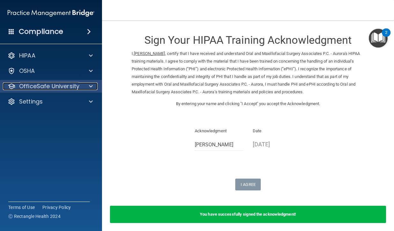
click at [34, 87] on p "OfficeSafe University" at bounding box center [49, 86] width 60 height 8
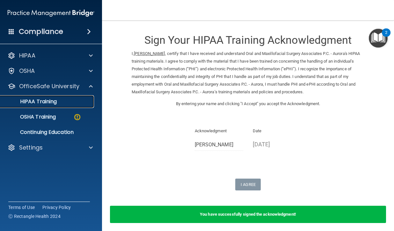
click at [39, 103] on p "HIPAA Training" at bounding box center [30, 101] width 53 height 6
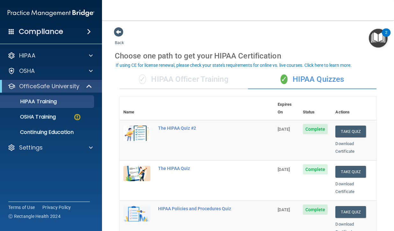
click at [185, 80] on div "✓ HIPAA Officer Training" at bounding box center [184, 79] width 129 height 19
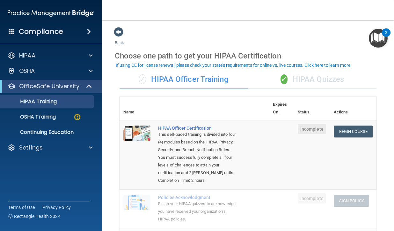
click at [306, 80] on div "✓ HIPAA Quizzes" at bounding box center [312, 79] width 129 height 19
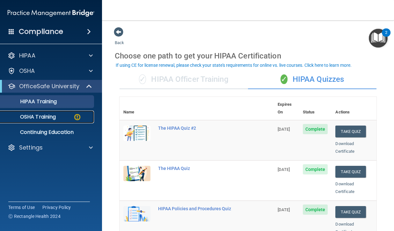
click at [37, 116] on p "OSHA Training" at bounding box center [30, 117] width 52 height 6
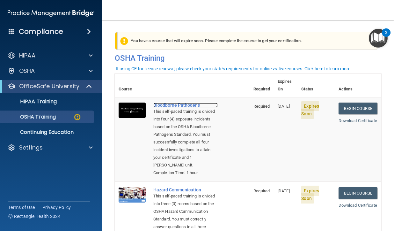
click at [189, 102] on div "Bloodborne Pathogens" at bounding box center [186, 104] width 64 height 5
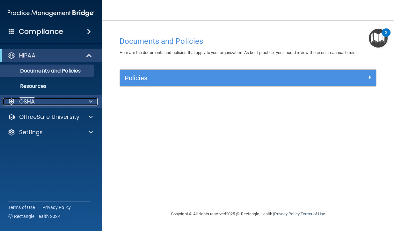
click at [57, 104] on div "OSHA" at bounding box center [42, 102] width 79 height 8
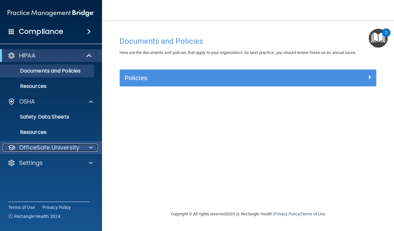
click at [56, 145] on p "OfficeSafe University" at bounding box center [49, 148] width 60 height 8
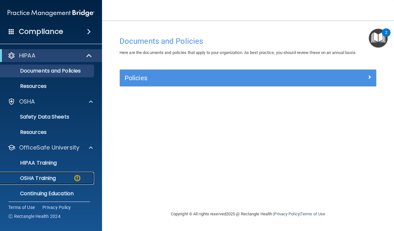
click at [50, 178] on p "OSHA Training" at bounding box center [30, 178] width 52 height 6
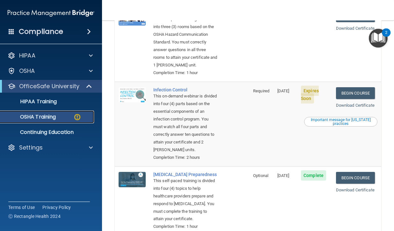
scroll to position [191, 0]
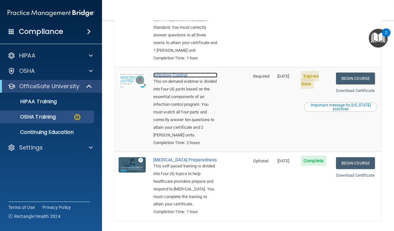
click at [176, 78] on div "Infection Control" at bounding box center [186, 74] width 64 height 5
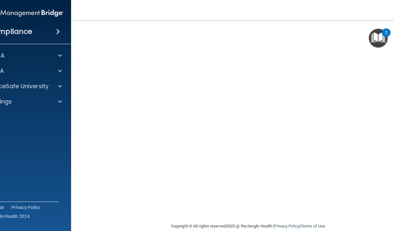
scroll to position [42, 0]
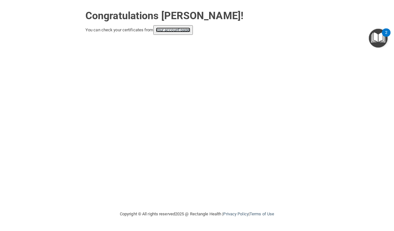
click at [177, 30] on link "your account page!" at bounding box center [173, 29] width 35 height 5
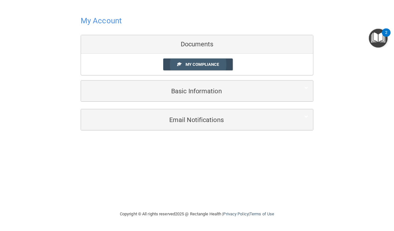
click at [198, 65] on span "My Compliance" at bounding box center [203, 64] width 34 height 5
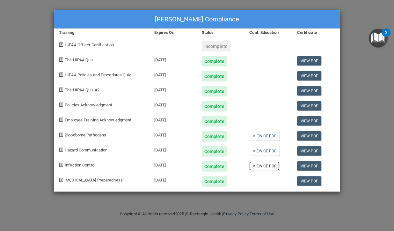
click at [265, 167] on link "View CE PDF" at bounding box center [265, 165] width 30 height 9
click at [303, 108] on link "View PDF" at bounding box center [309, 105] width 25 height 9
click at [306, 122] on link "View PDF" at bounding box center [309, 120] width 25 height 9
